Goal: Transaction & Acquisition: Purchase product/service

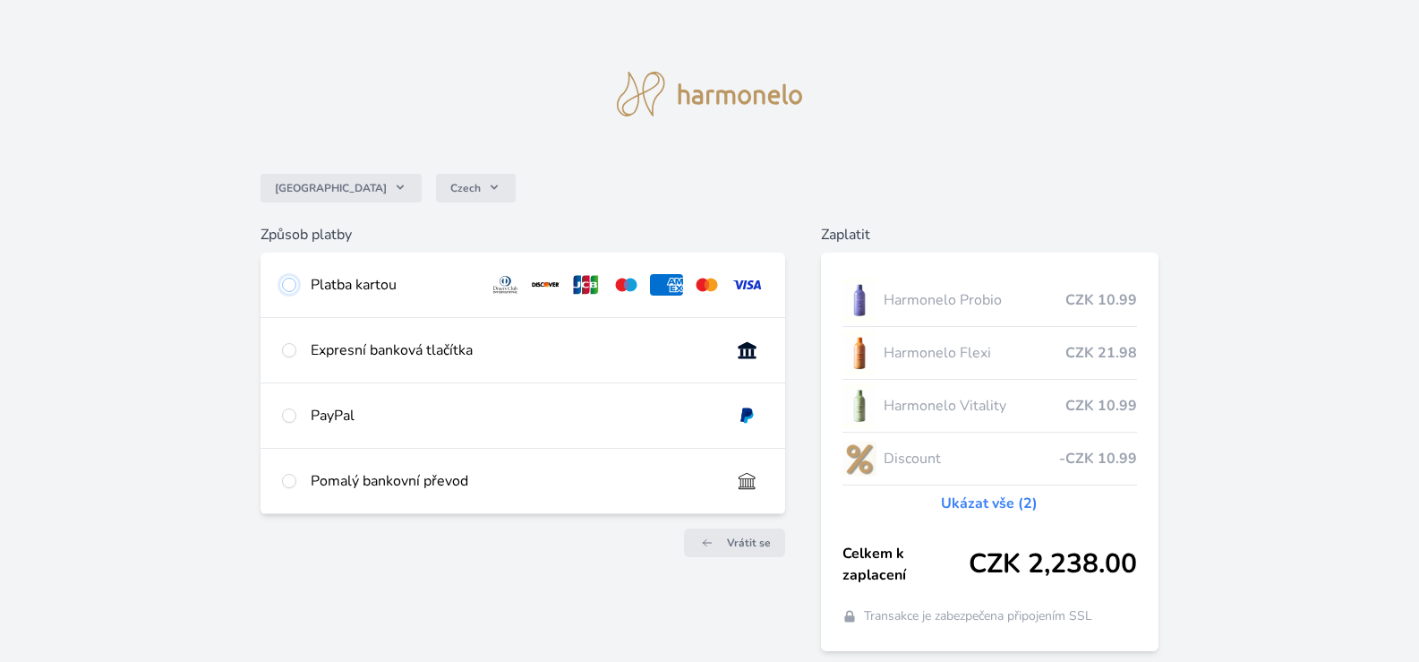
click at [289, 279] on input "radio" at bounding box center [289, 285] width 14 height 14
radio input "true"
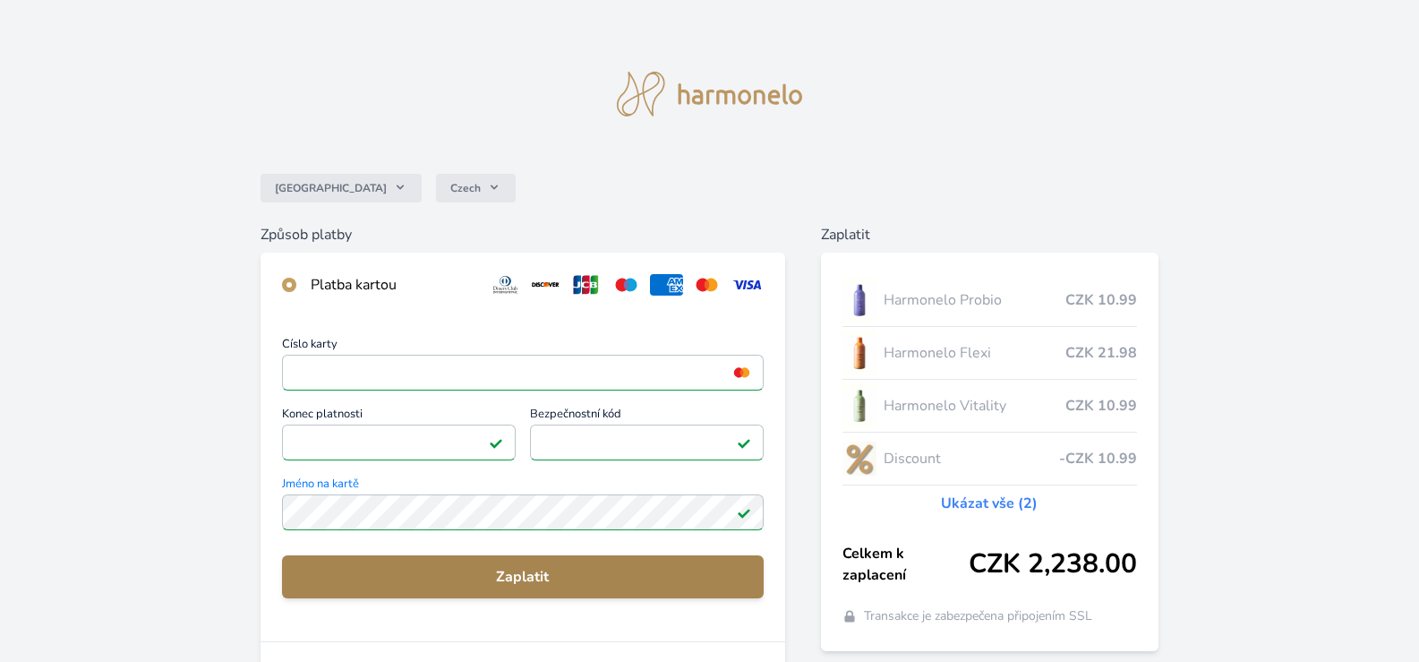
click at [466, 577] on span "Zaplatit" at bounding box center [522, 576] width 453 height 21
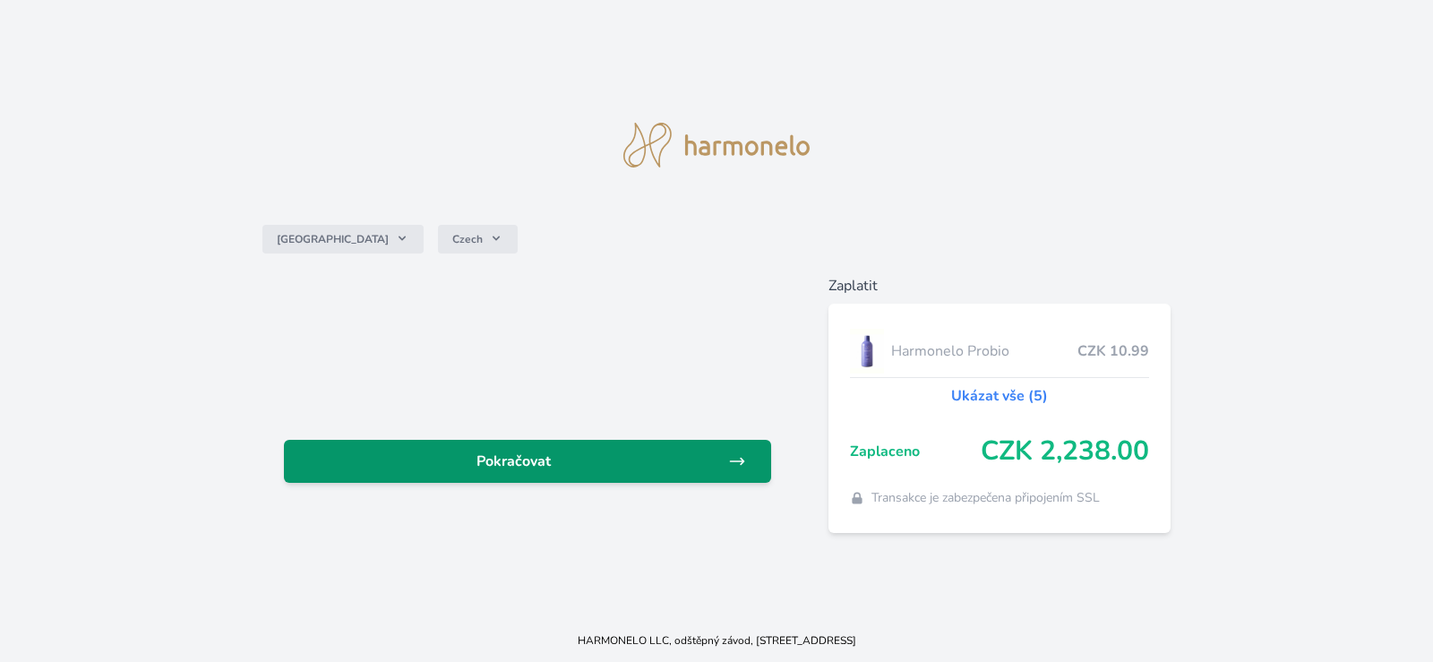
click at [641, 459] on span "Pokračovat" at bounding box center [513, 460] width 430 height 21
